Goal: Register for event/course

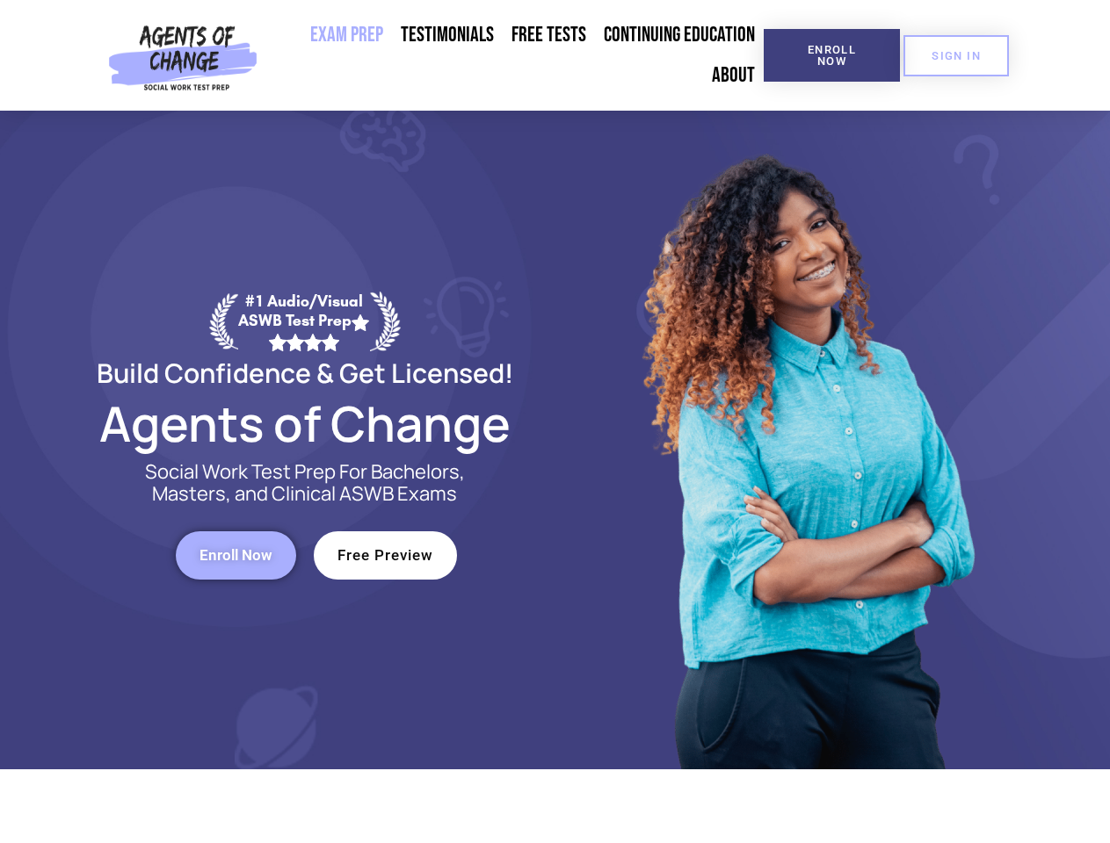
click at [555, 422] on div at bounding box center [805, 440] width 501 height 659
click at [831, 55] on span "Enroll Now" at bounding box center [832, 55] width 80 height 23
click at [956, 55] on span "SIGN IN" at bounding box center [955, 55] width 49 height 11
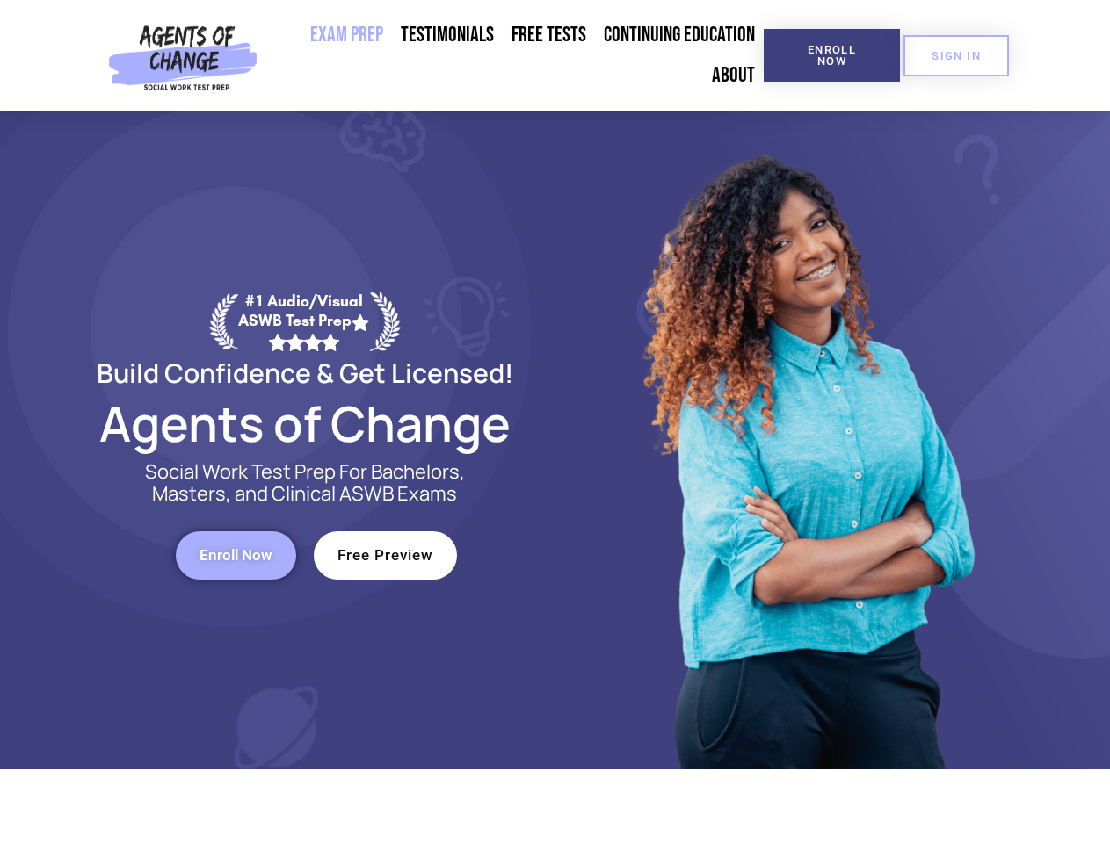
click at [235, 555] on span "Enroll Now" at bounding box center [235, 555] width 73 height 15
click at [385, 555] on span "Free Preview" at bounding box center [385, 555] width 96 height 15
